Goal: Find specific page/section: Find specific page/section

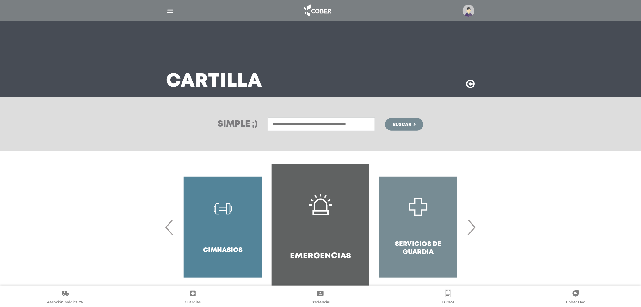
click at [291, 120] on input "text" at bounding box center [322, 125] width 108 height 14
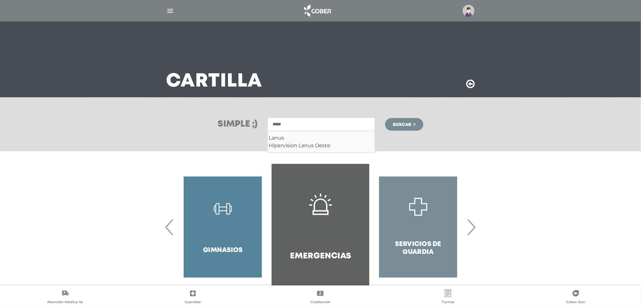
type input "*****"
click at [409, 123] on span "Buscar" at bounding box center [402, 125] width 18 height 4
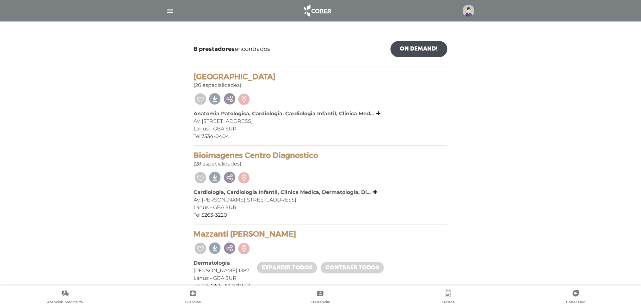
scroll to position [127, 0]
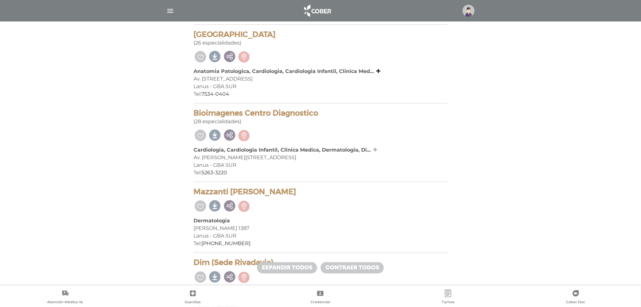
click at [376, 148] on icon at bounding box center [376, 149] width 4 height 5
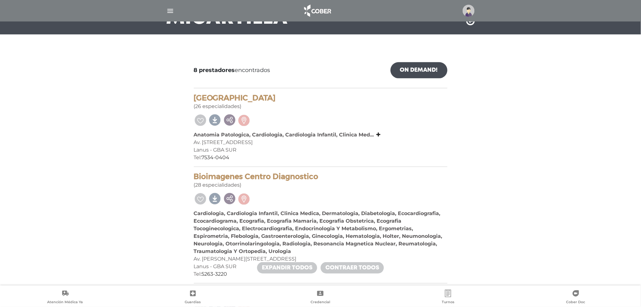
scroll to position [0, 0]
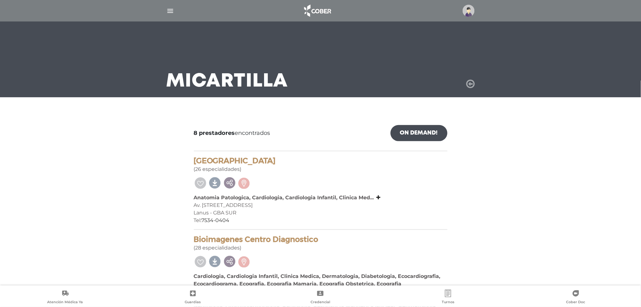
click at [467, 82] on icon at bounding box center [471, 84] width 9 height 10
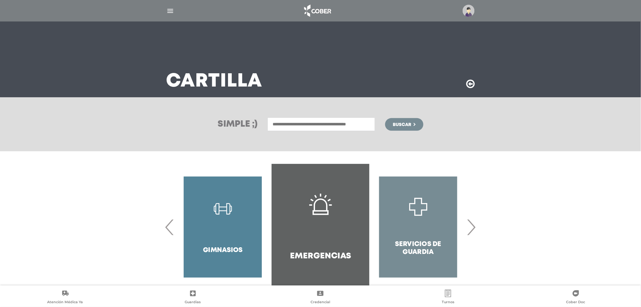
click at [298, 123] on input "text" at bounding box center [322, 125] width 108 height 14
drag, startPoint x: 281, startPoint y: 145, endPoint x: 285, endPoint y: 147, distance: 4.7
click at [281, 145] on div "Temperley" at bounding box center [321, 146] width 105 height 8
type input "*********"
click at [411, 127] on span "Buscar" at bounding box center [402, 125] width 18 height 4
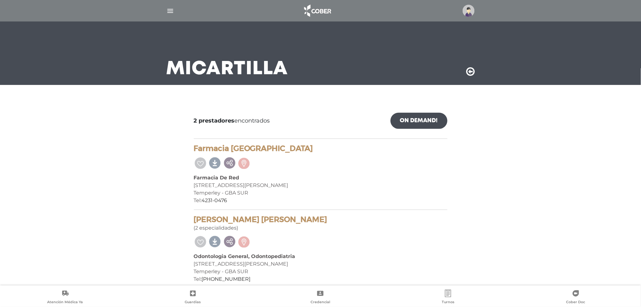
scroll to position [19, 0]
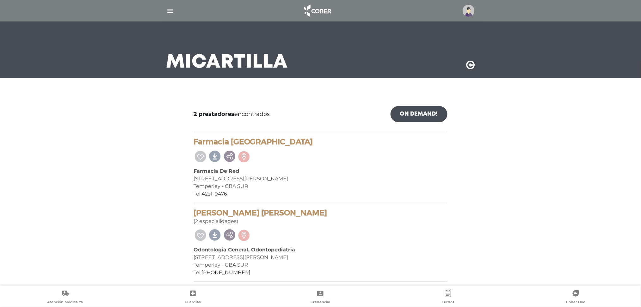
click at [469, 64] on icon at bounding box center [471, 65] width 9 height 10
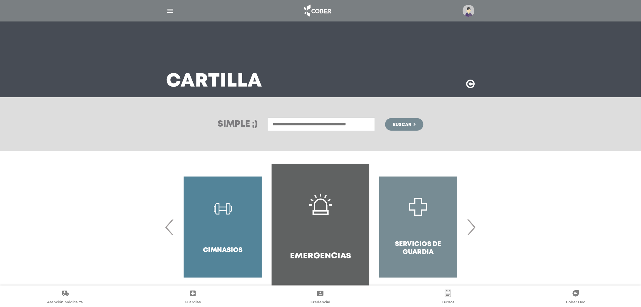
drag, startPoint x: 0, startPoint y: 0, endPoint x: 327, endPoint y: 125, distance: 349.7
click at [327, 125] on input "text" at bounding box center [322, 125] width 108 height 14
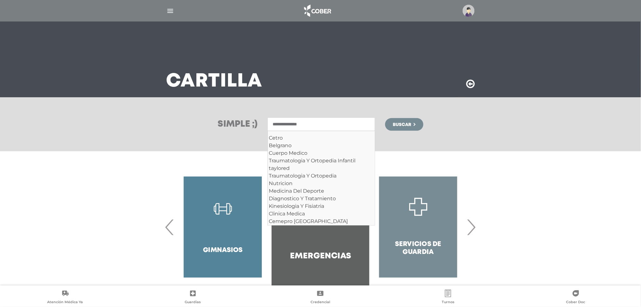
type input "**********"
click at [385, 118] on button "Buscar" at bounding box center [404, 124] width 38 height 13
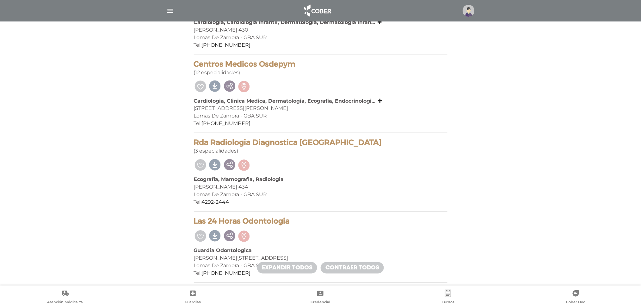
scroll to position [337, 0]
